Goal: Browse casually

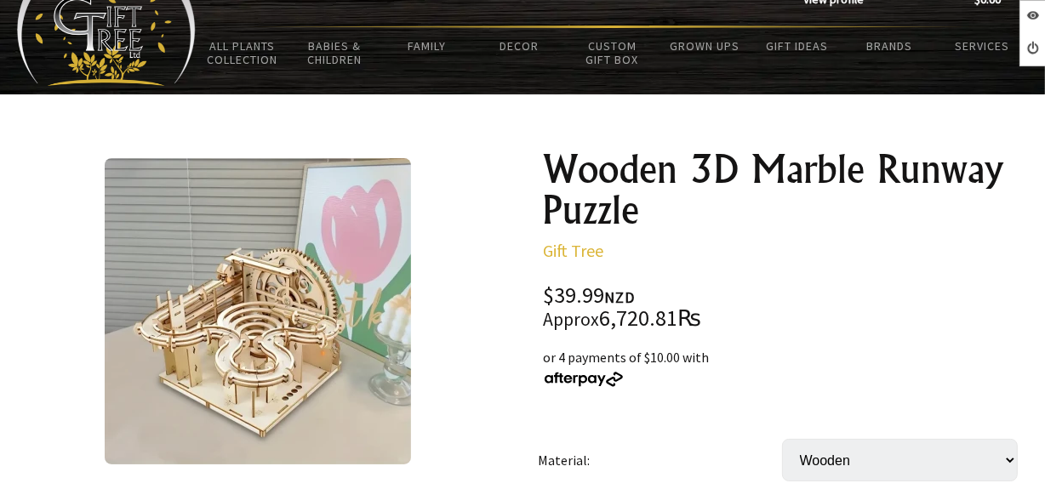
scroll to position [154, 0]
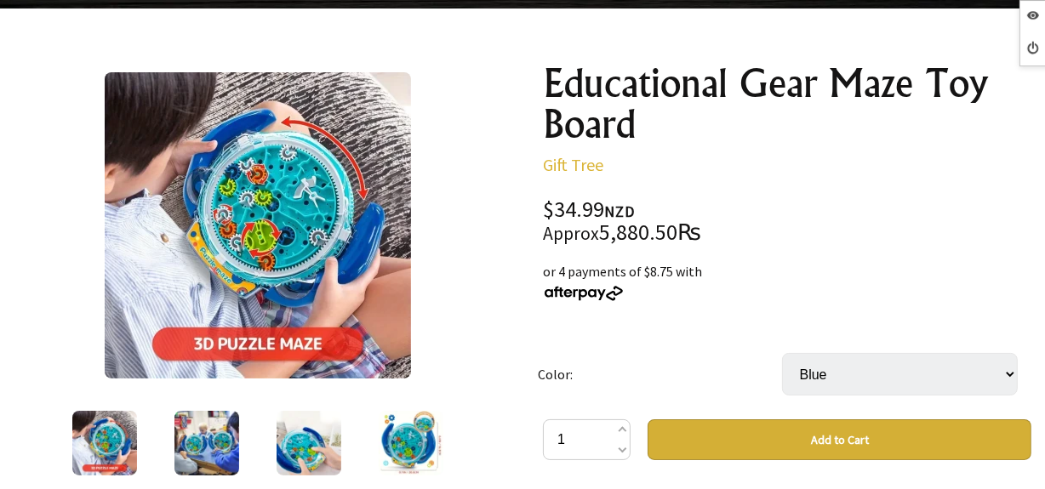
scroll to position [154, 0]
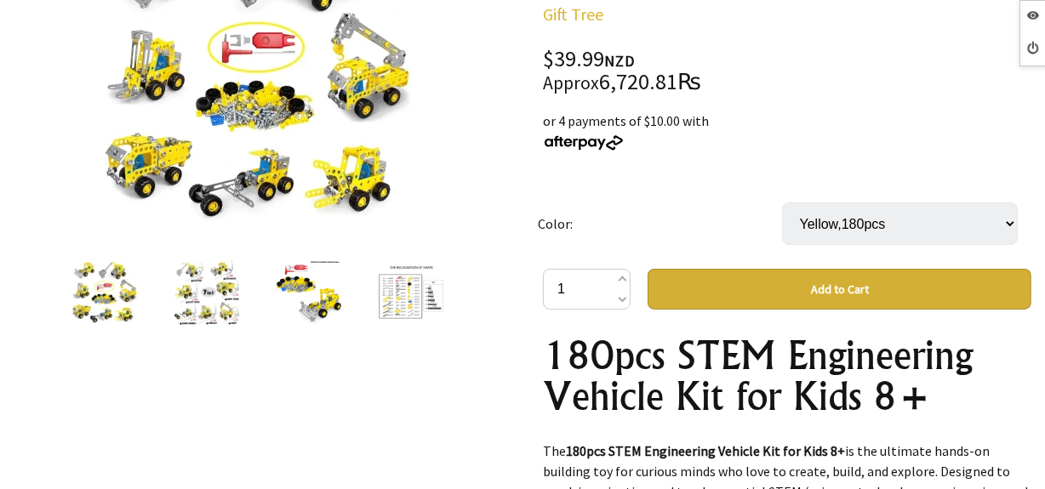
scroll to position [309, 0]
